Goal: Check status

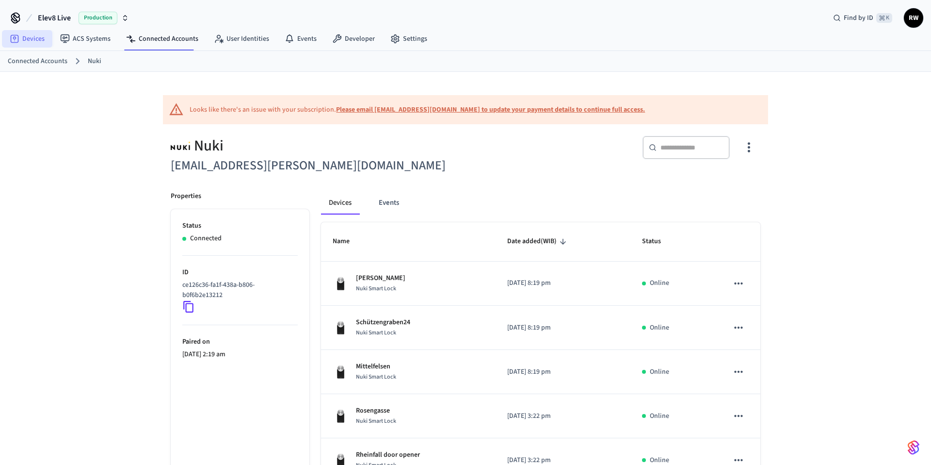
click at [42, 39] on link "Devices" at bounding box center [27, 38] width 50 height 17
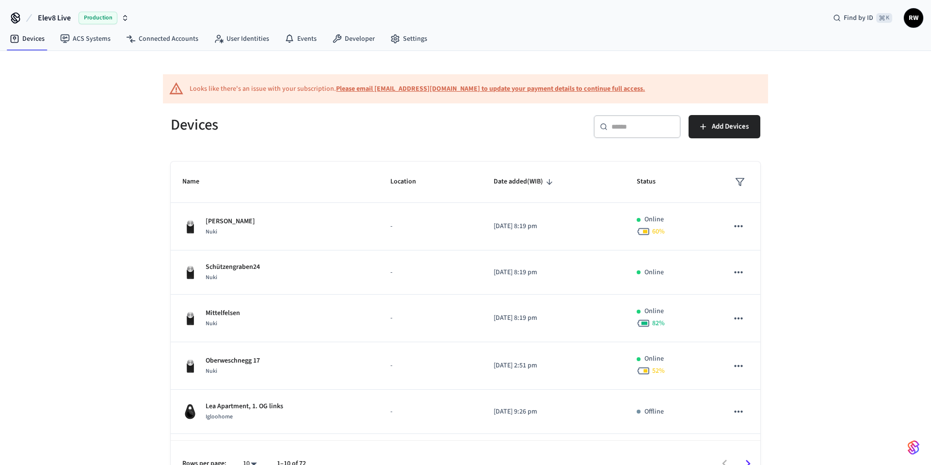
click at [619, 128] on input "text" at bounding box center [642, 127] width 63 height 10
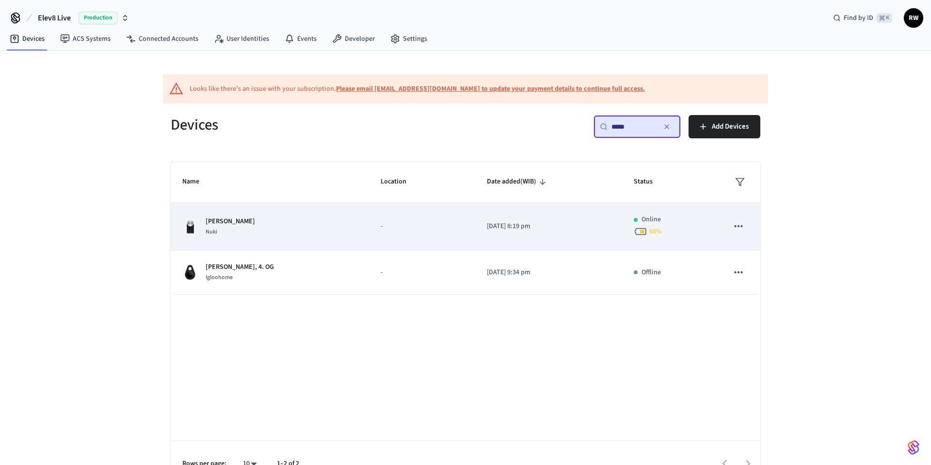
type input "*****"
click at [214, 225] on p "[PERSON_NAME]" at bounding box center [230, 221] width 49 height 10
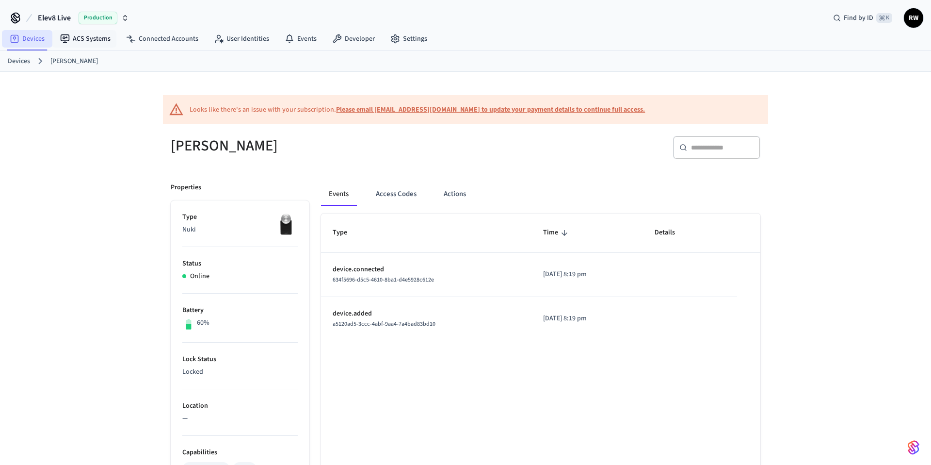
click at [43, 42] on link "Devices" at bounding box center [27, 38] width 50 height 17
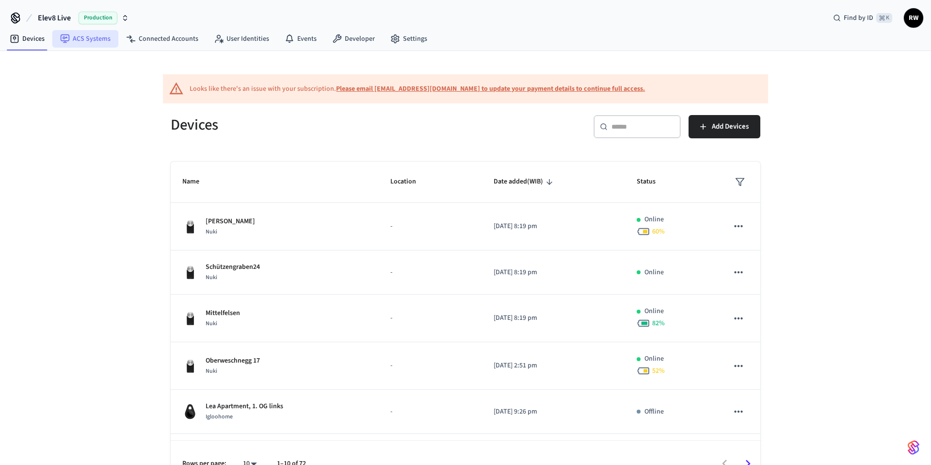
click at [88, 42] on link "ACS Systems" at bounding box center [85, 38] width 66 height 17
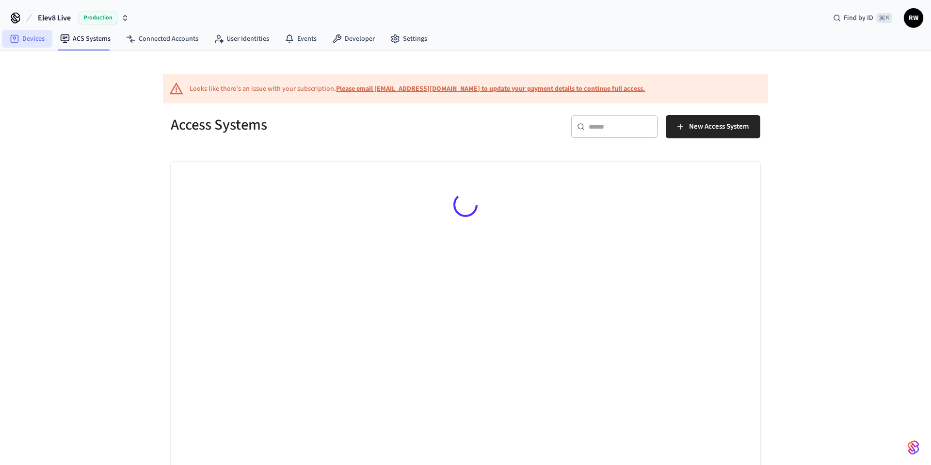
click at [48, 35] on link "Devices" at bounding box center [27, 38] width 50 height 17
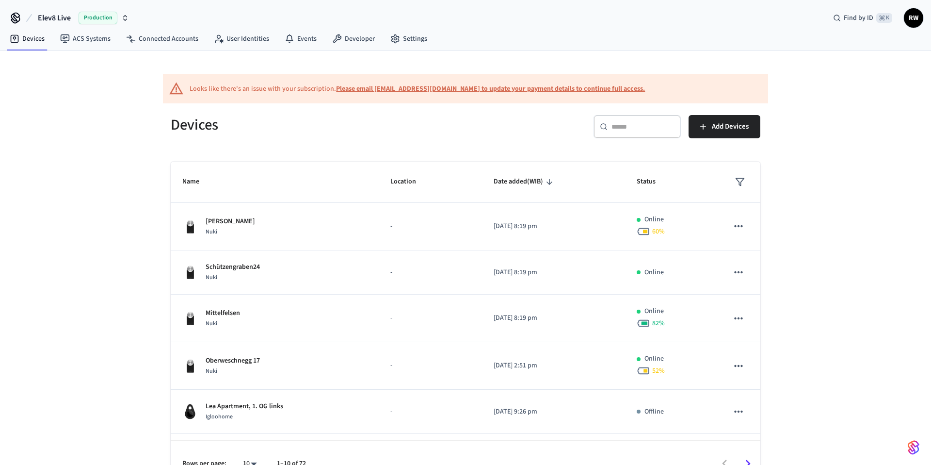
click at [627, 130] on input "text" at bounding box center [642, 127] width 63 height 10
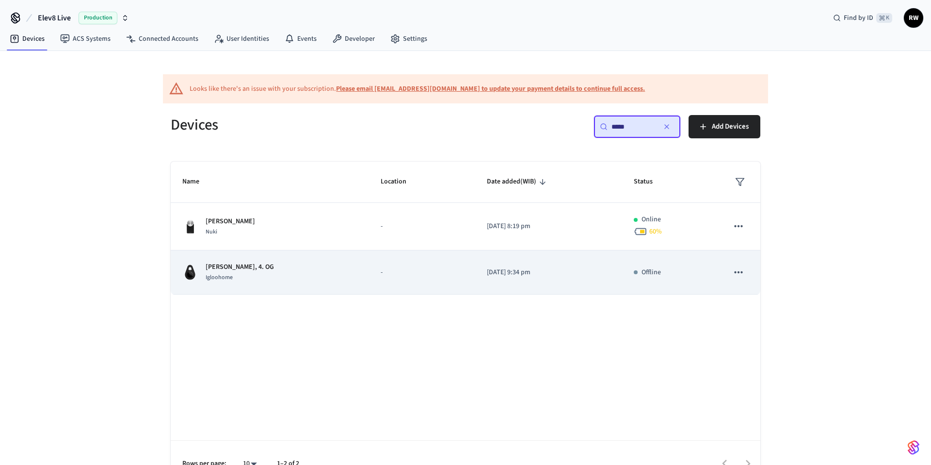
type input "*****"
click at [263, 266] on div "[PERSON_NAME], 4. OG [GEOGRAPHIC_DATA]" at bounding box center [269, 272] width 175 height 20
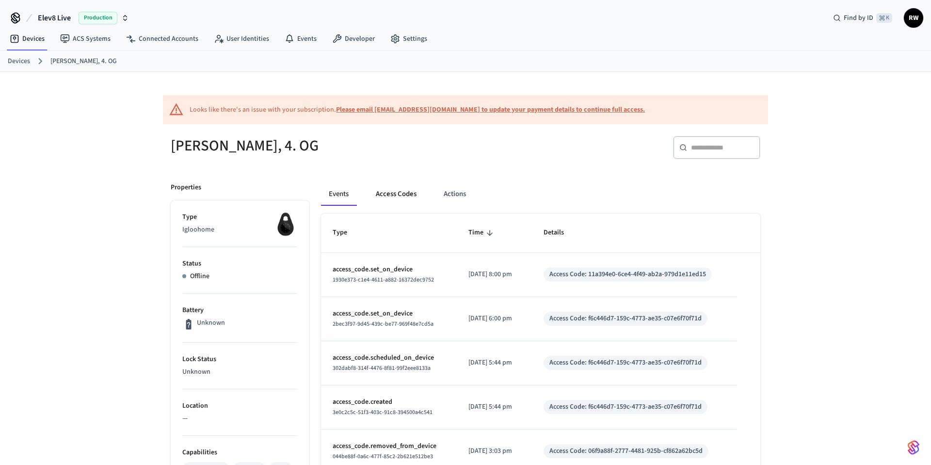
click at [395, 196] on button "Access Codes" at bounding box center [396, 193] width 56 height 23
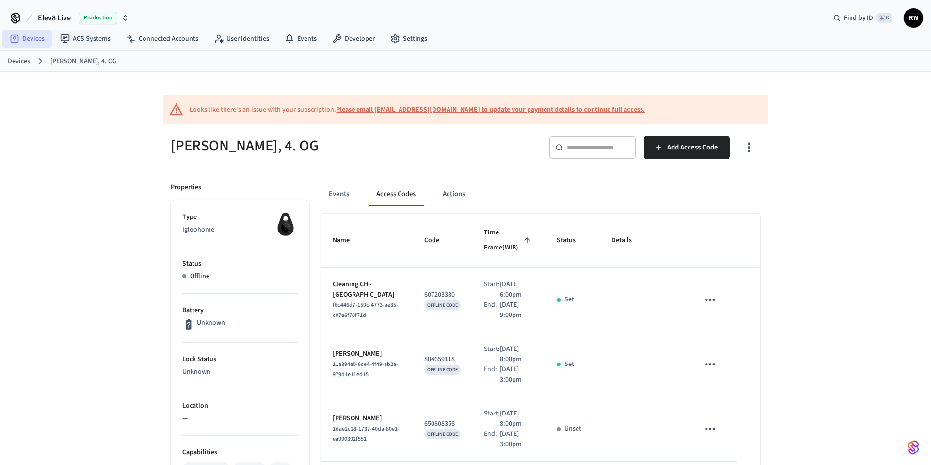
click at [35, 41] on link "Devices" at bounding box center [27, 38] width 50 height 17
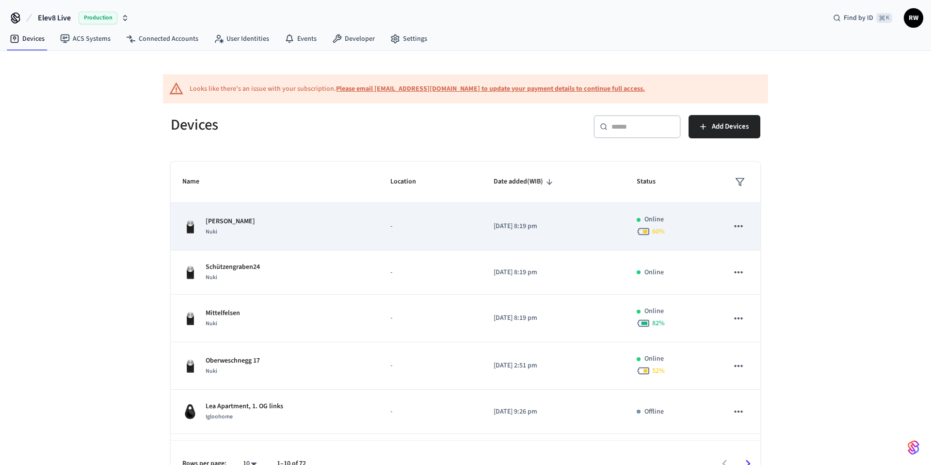
click at [273, 234] on div "[PERSON_NAME]" at bounding box center [274, 226] width 185 height 20
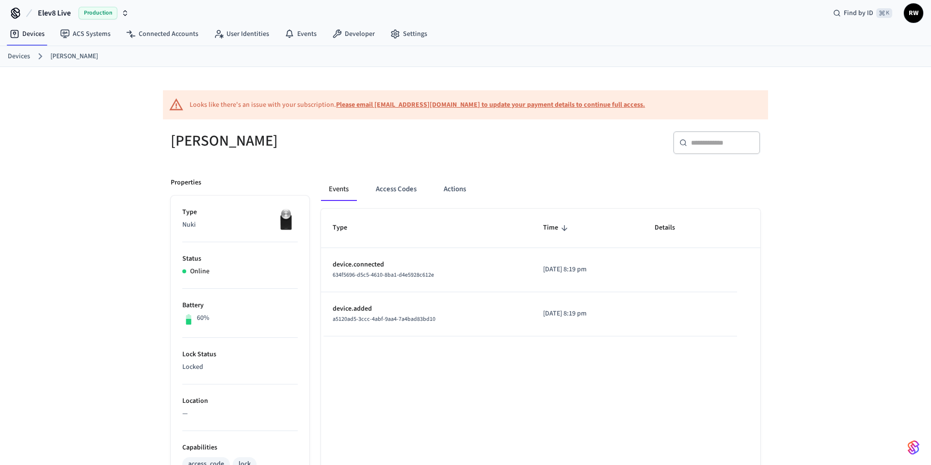
scroll to position [5, 0]
click at [389, 190] on button "Access Codes" at bounding box center [396, 188] width 56 height 23
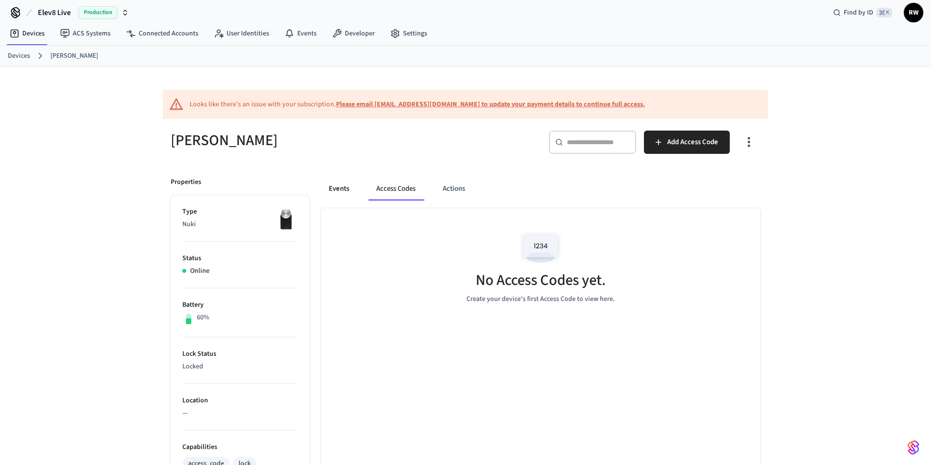
click at [352, 185] on button "Events" at bounding box center [339, 188] width 36 height 23
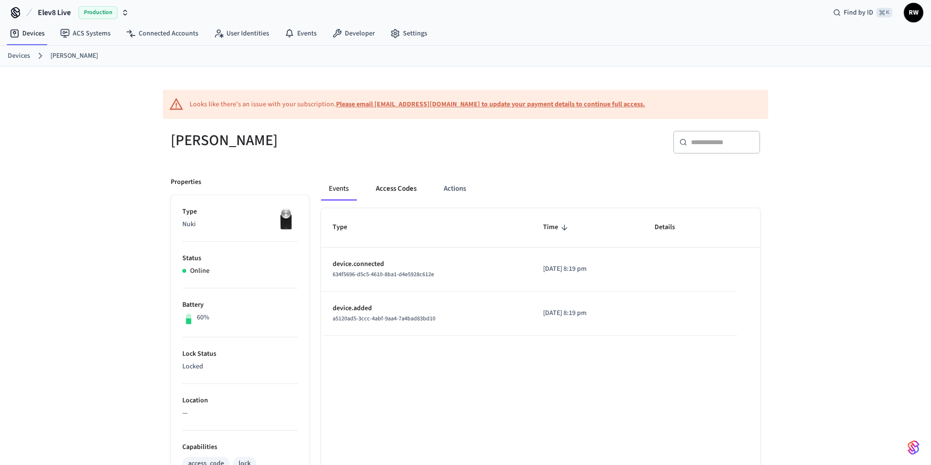
click at [390, 191] on button "Access Codes" at bounding box center [396, 188] width 56 height 23
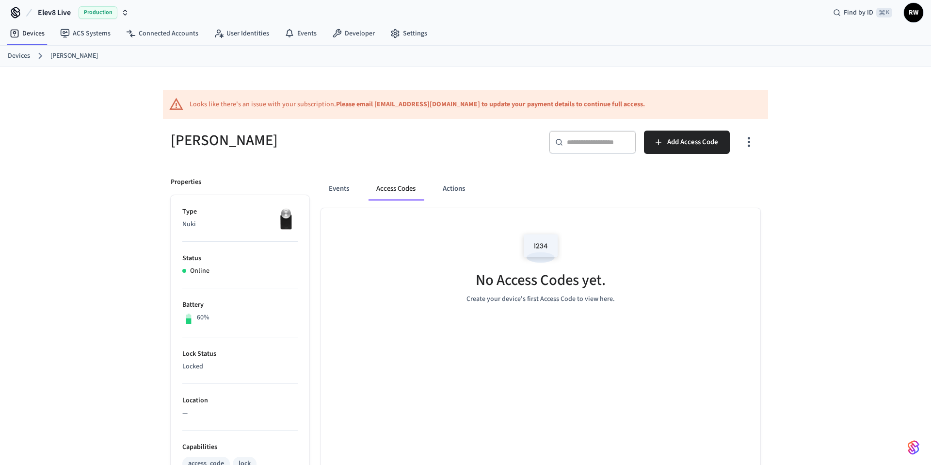
click at [359, 185] on div "Events Access Codes Actions" at bounding box center [540, 188] width 439 height 23
click at [345, 185] on button "Events" at bounding box center [339, 188] width 36 height 23
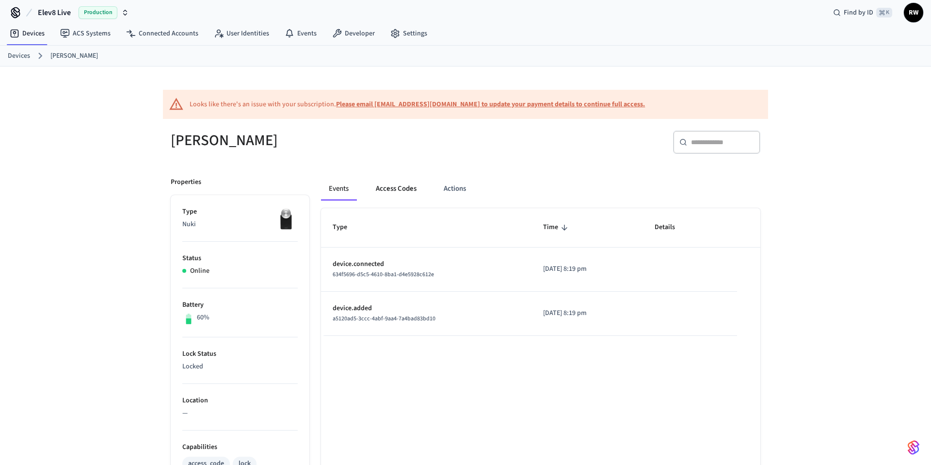
click at [381, 185] on button "Access Codes" at bounding box center [396, 188] width 56 height 23
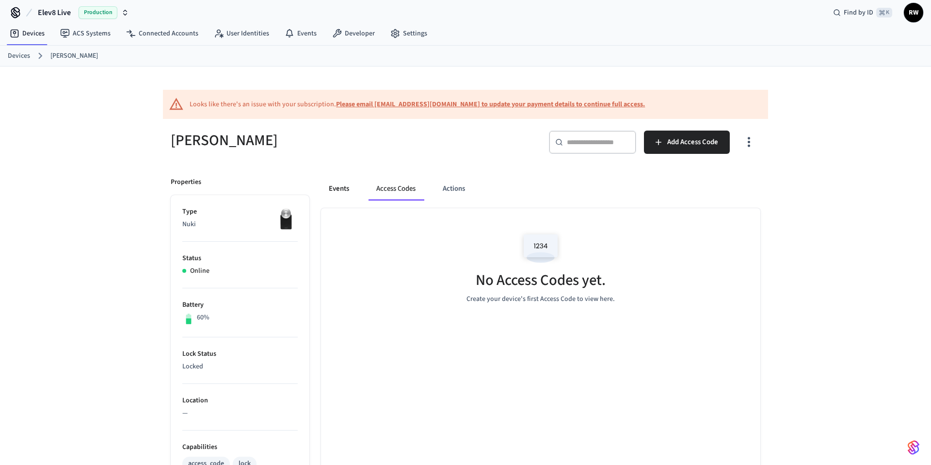
click at [353, 181] on button "Events" at bounding box center [339, 188] width 36 height 23
